Goal: Information Seeking & Learning: Compare options

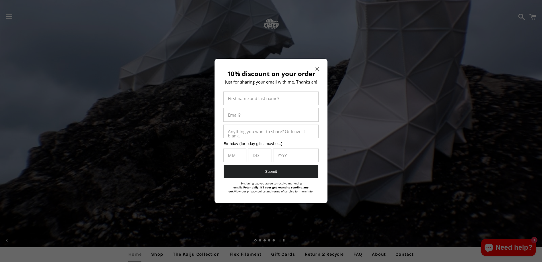
click at [318, 69] on icon "Close modal" at bounding box center [317, 68] width 3 height 3
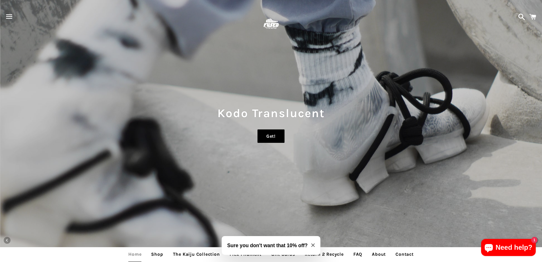
click at [268, 136] on link "Get!" at bounding box center [271, 136] width 27 height 14
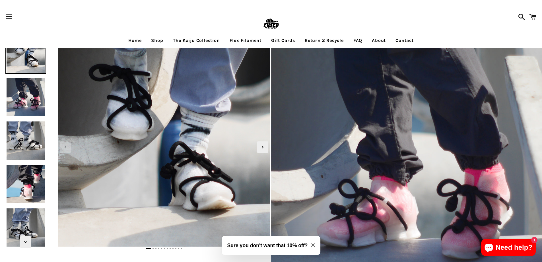
click at [22, 141] on img at bounding box center [25, 140] width 40 height 40
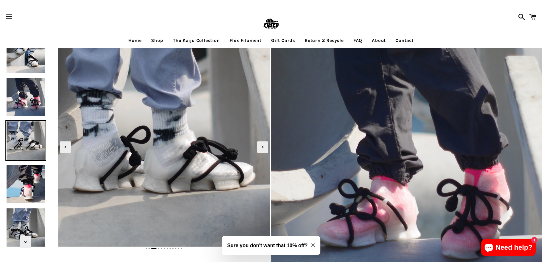
click at [155, 41] on link "Shop" at bounding box center [157, 40] width 21 height 14
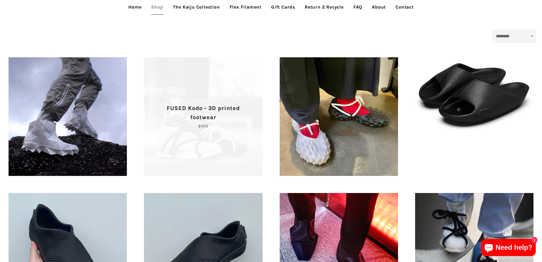
scroll to position [142, 0]
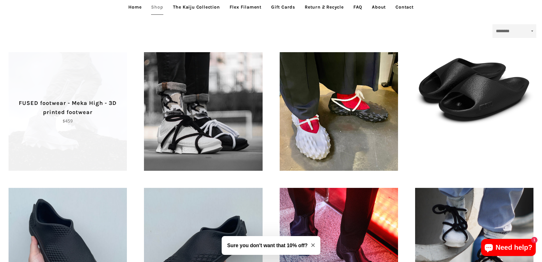
click at [74, 112] on p "FUSED footwear - Meka High - 3D printed footwear" at bounding box center [68, 108] width 99 height 18
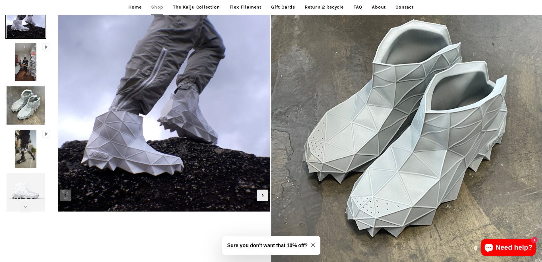
scroll to position [28, 0]
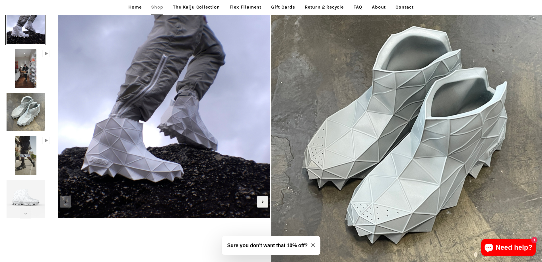
click at [29, 160] on img at bounding box center [26, 155] width 24 height 40
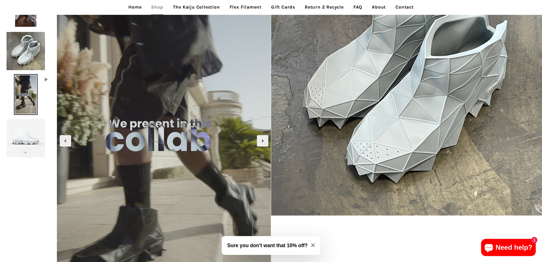
scroll to position [85, 0]
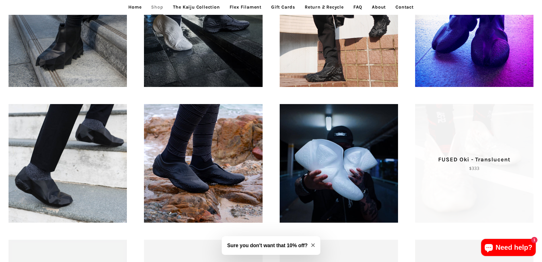
scroll to position [513, 0]
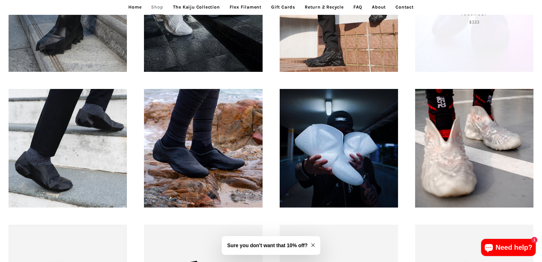
click at [460, 41] on span "FUSED Gaiba - 3D printed footwear Regular price $333" at bounding box center [474, 12] width 118 height 118
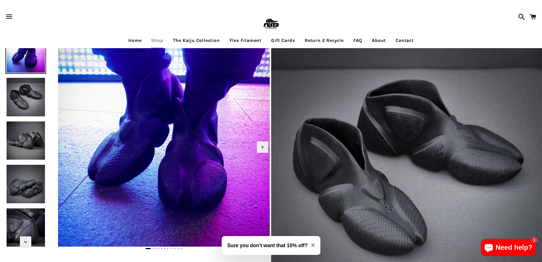
click at [20, 142] on img at bounding box center [25, 140] width 40 height 40
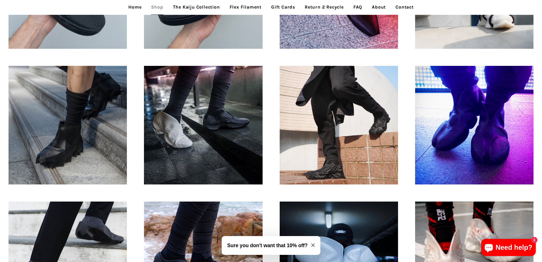
scroll to position [399, 0]
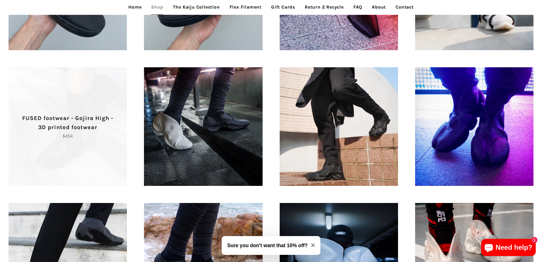
click at [38, 145] on span "FUSED footwear - Gojira High - 3D printed footwear Regular price $454" at bounding box center [68, 126] width 118 height 118
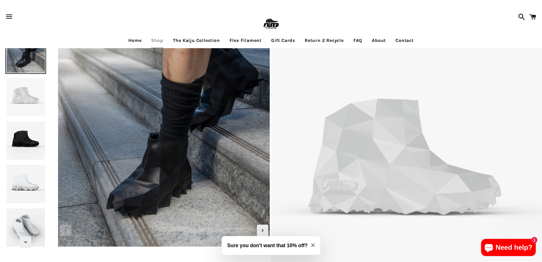
click at [28, 138] on img at bounding box center [25, 140] width 40 height 40
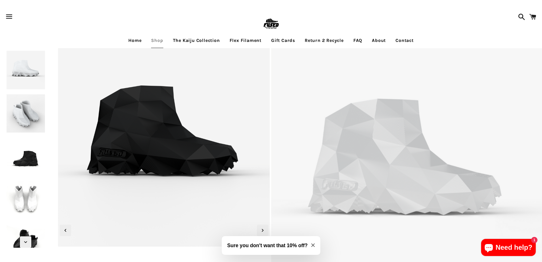
click at [29, 151] on img at bounding box center [25, 156] width 40 height 40
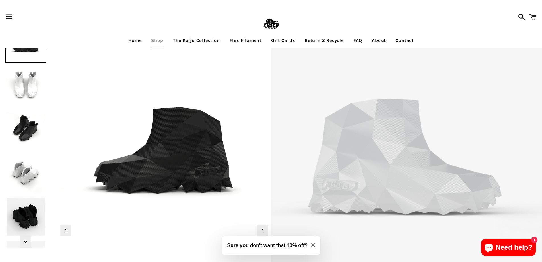
click at [31, 126] on img at bounding box center [25, 129] width 40 height 40
